Goal: Entertainment & Leisure: Consume media (video, audio)

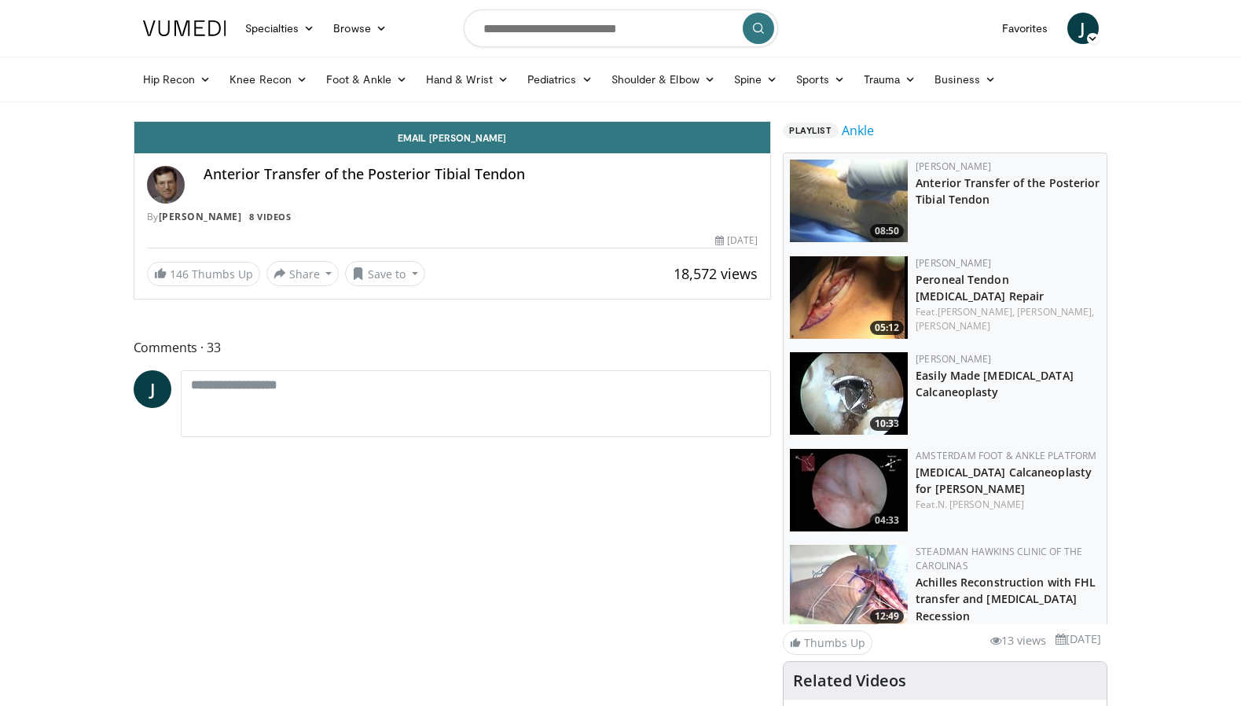
scroll to position [35, 0]
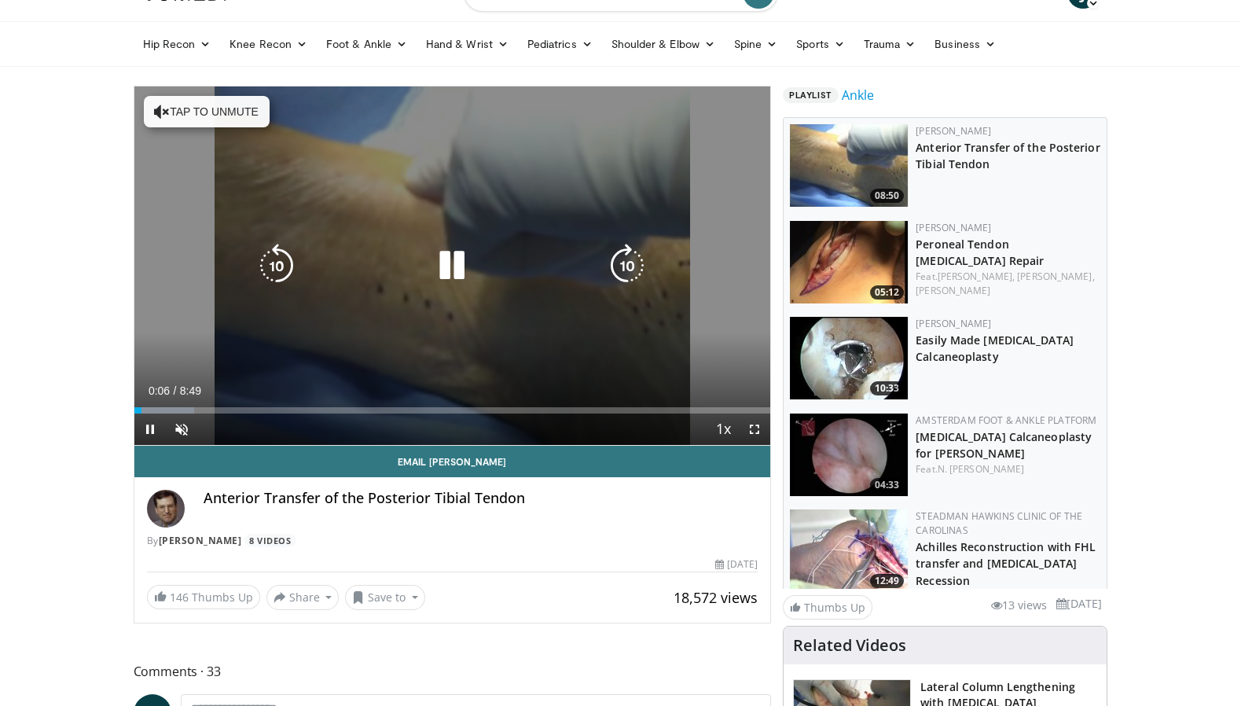
click at [193, 110] on button "Tap to unmute" at bounding box center [207, 111] width 126 height 31
click at [449, 266] on icon "Video Player" at bounding box center [452, 266] width 44 height 44
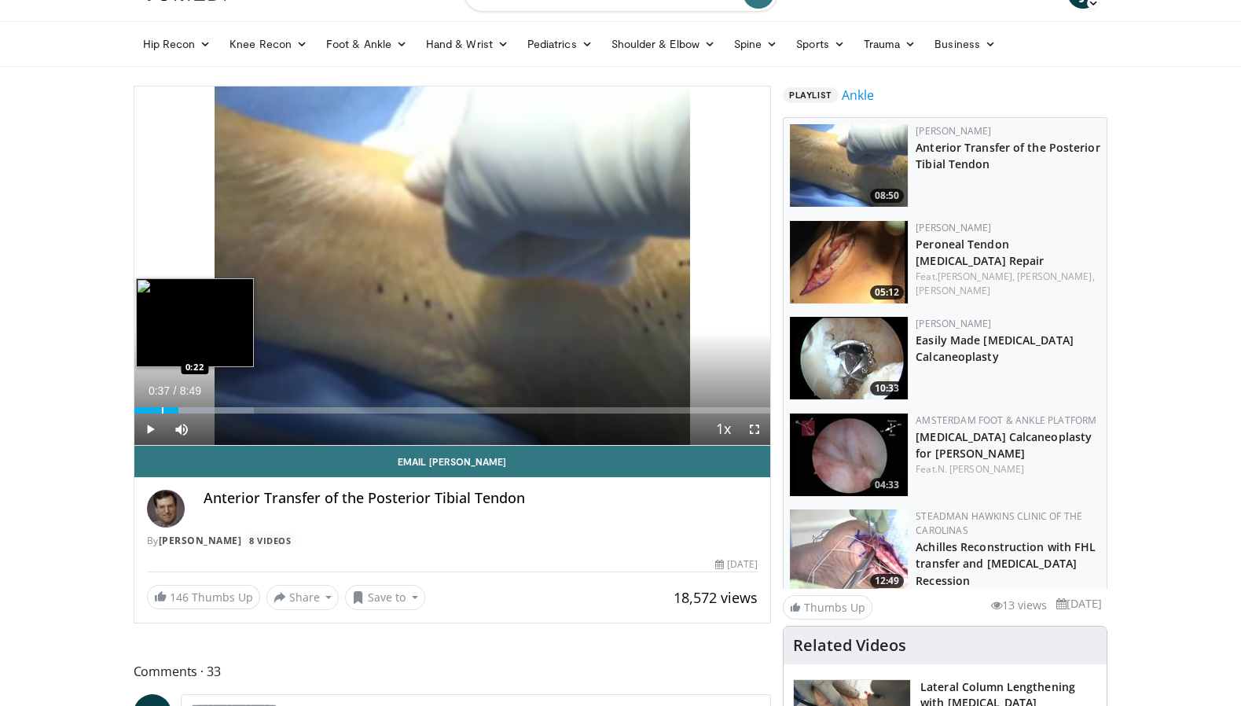
click at [162, 409] on div "Progress Bar" at bounding box center [163, 410] width 2 height 6
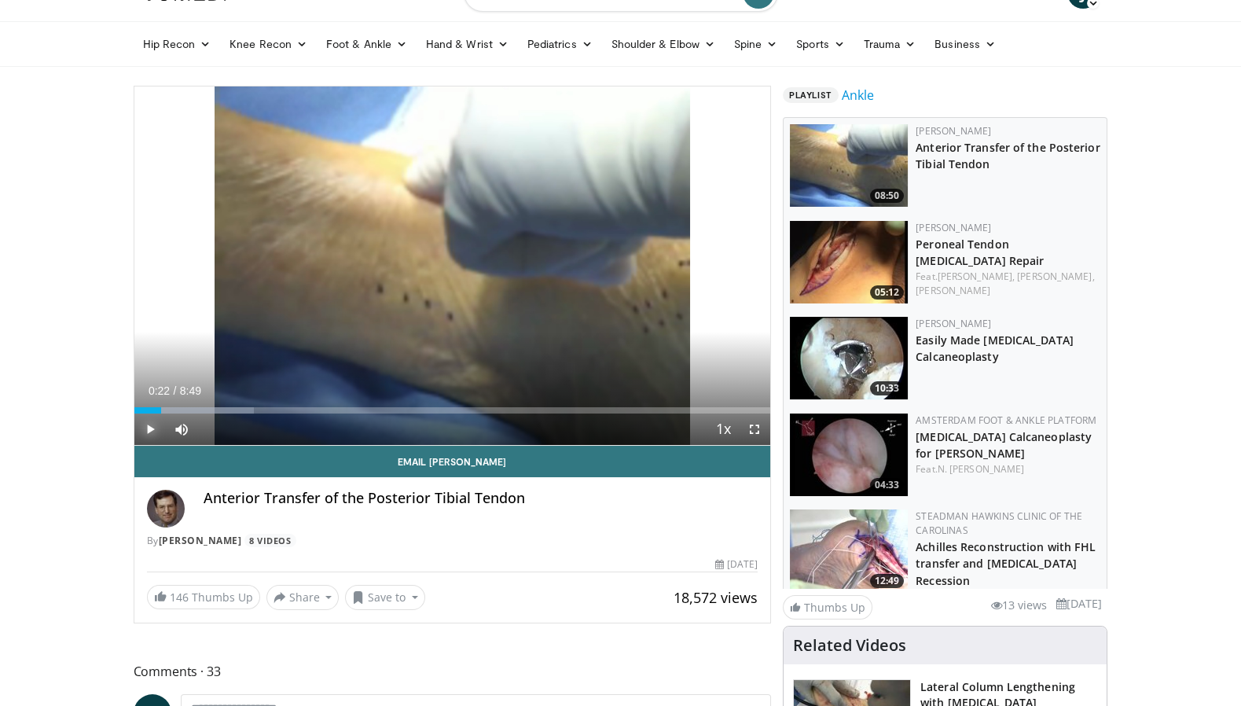
drag, startPoint x: 150, startPoint y: 426, endPoint x: 123, endPoint y: 428, distance: 26.8
click at [150, 426] on span "Video Player" at bounding box center [149, 428] width 31 height 31
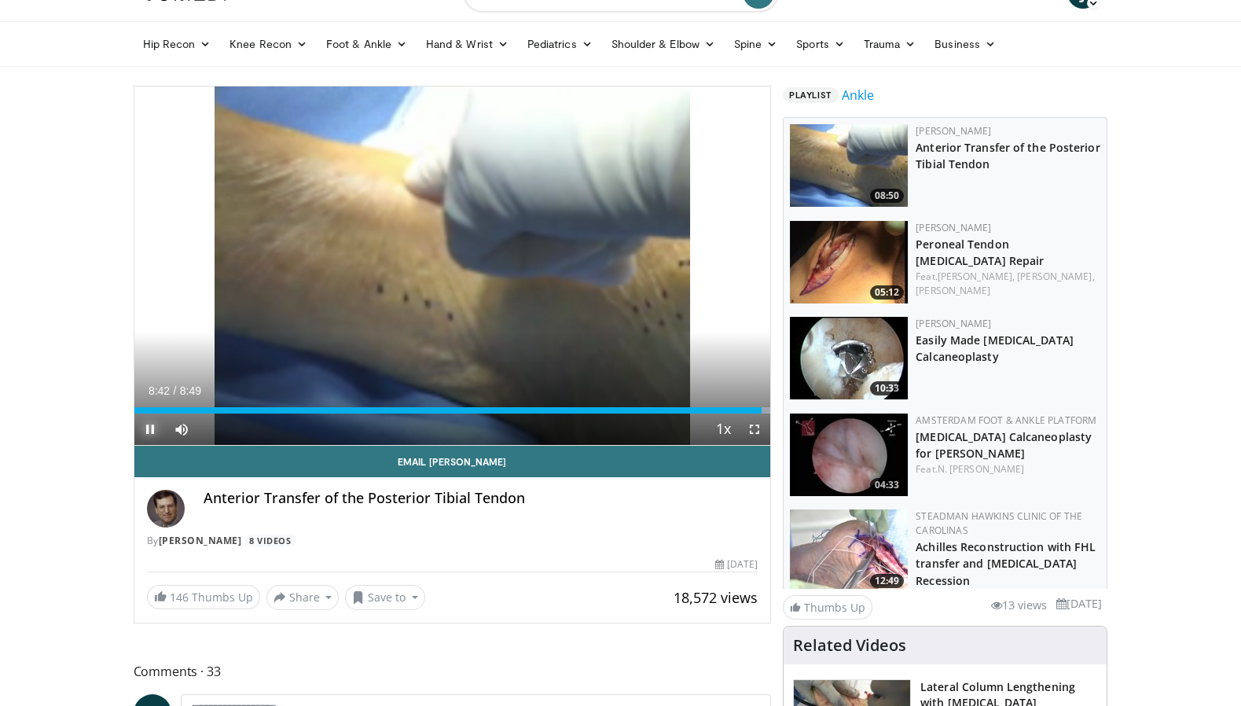
drag, startPoint x: 152, startPoint y: 428, endPoint x: 163, endPoint y: 435, distance: 13.1
click at [152, 428] on span "Video Player" at bounding box center [149, 428] width 31 height 31
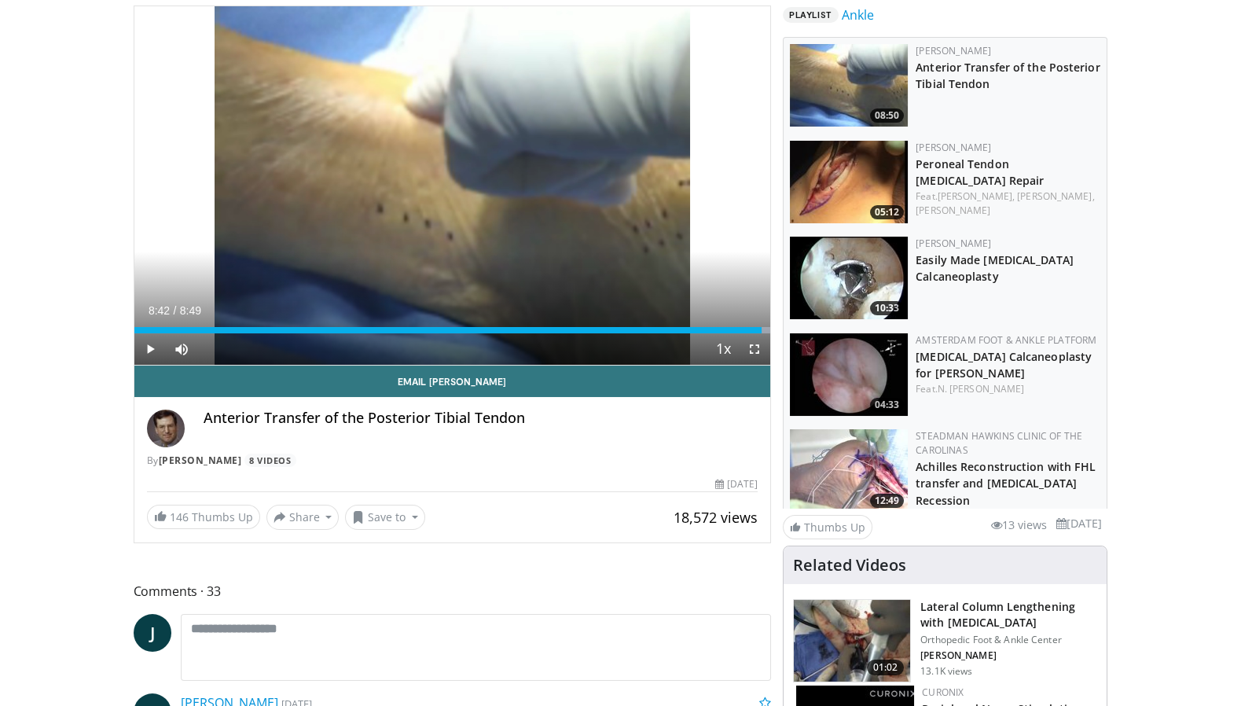
scroll to position [119, 0]
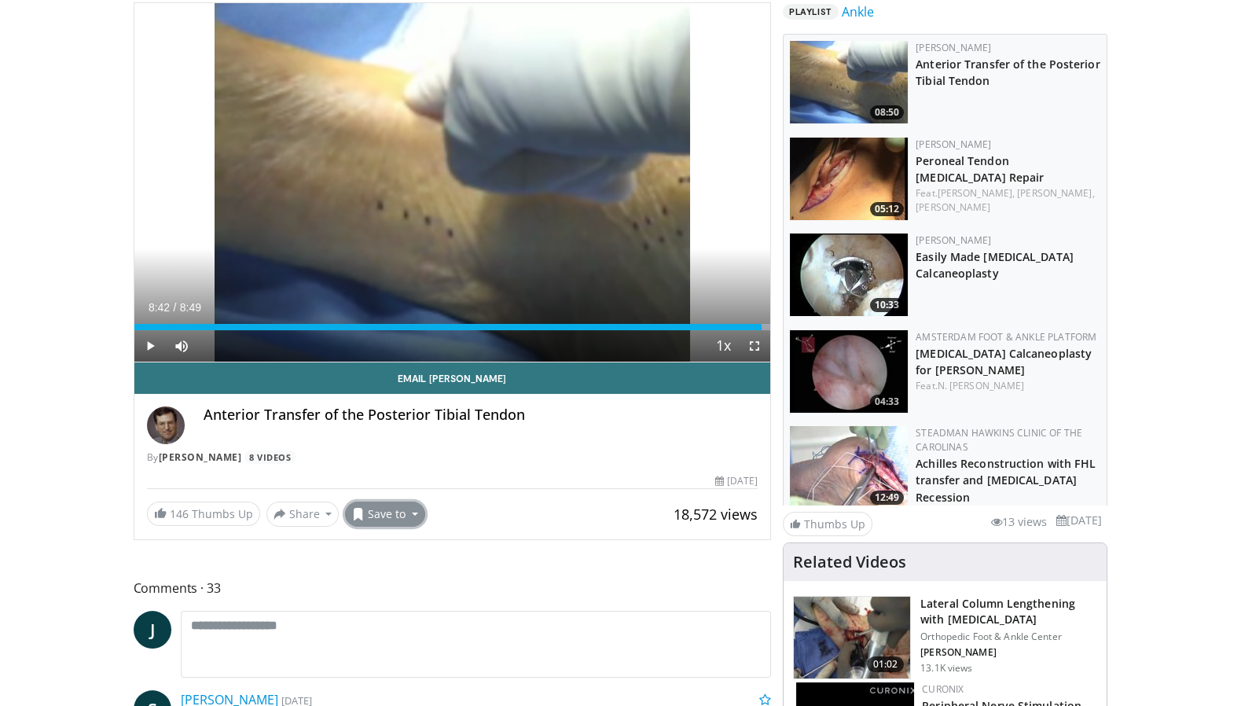
click at [398, 517] on button "Save to" at bounding box center [385, 513] width 80 height 25
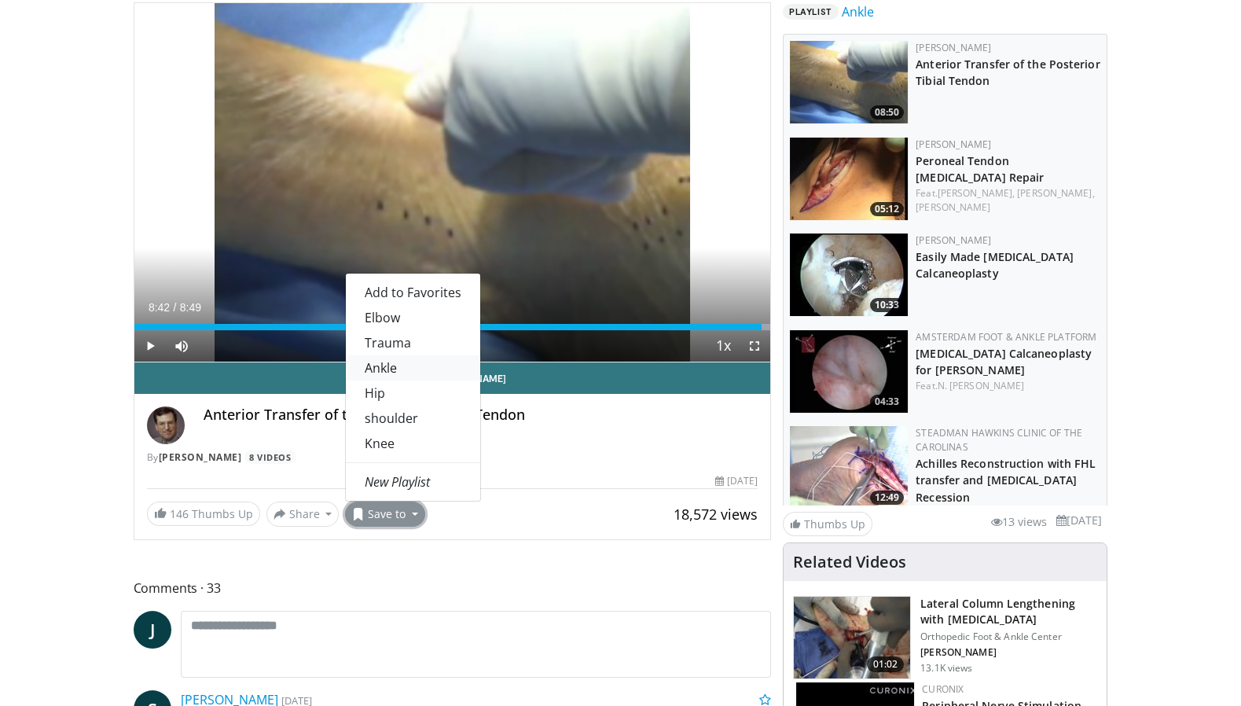
click at [385, 370] on link "Ankle" at bounding box center [413, 367] width 134 height 25
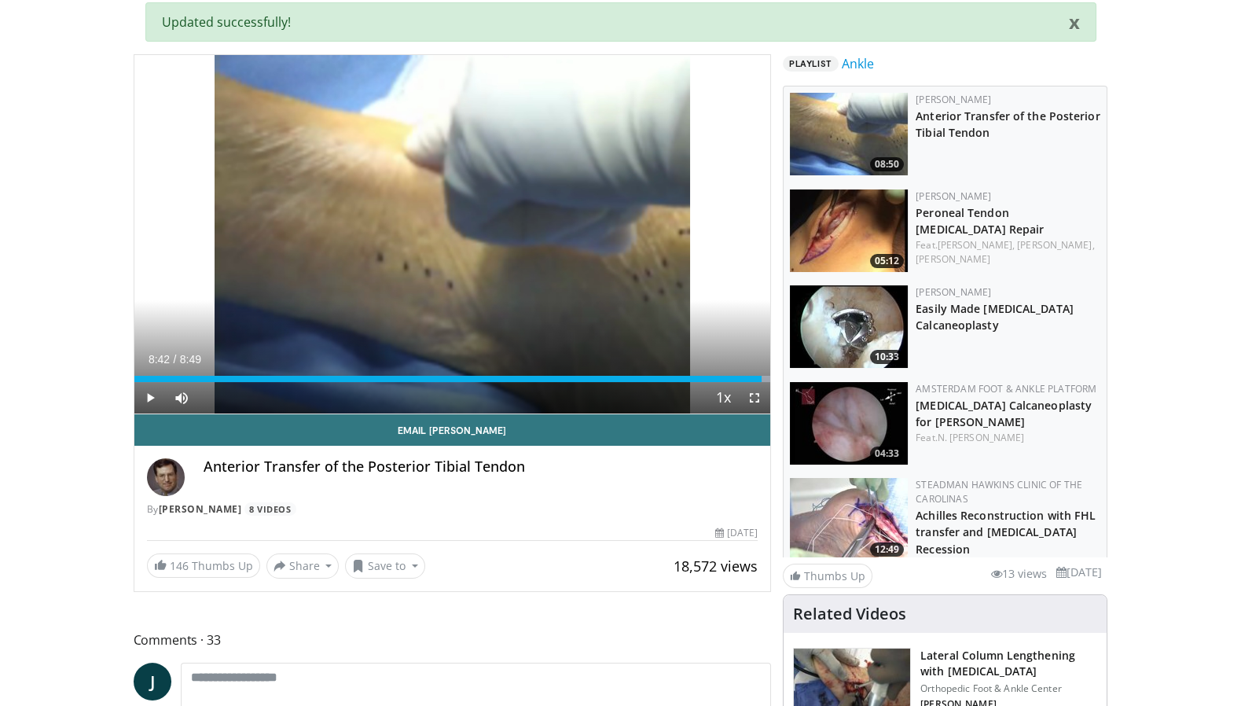
scroll to position [170, 0]
